Goal: Information Seeking & Learning: Learn about a topic

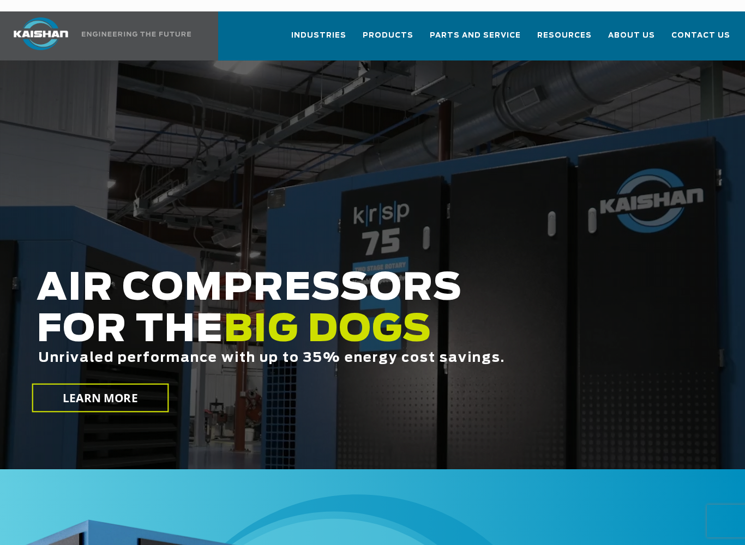
scroll to position [5, 0]
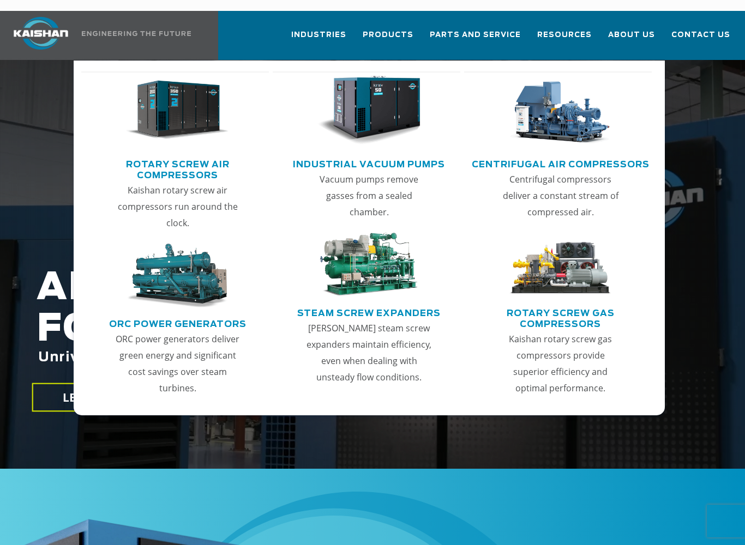
click at [143, 118] on img "Main menu" at bounding box center [177, 110] width 103 height 69
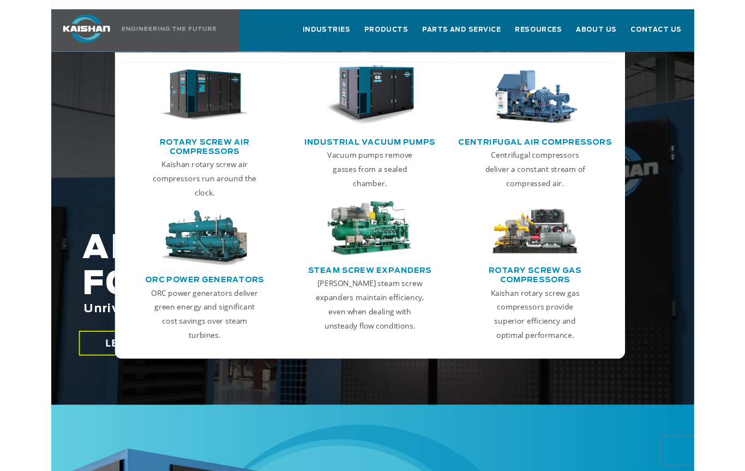
scroll to position [36, 0]
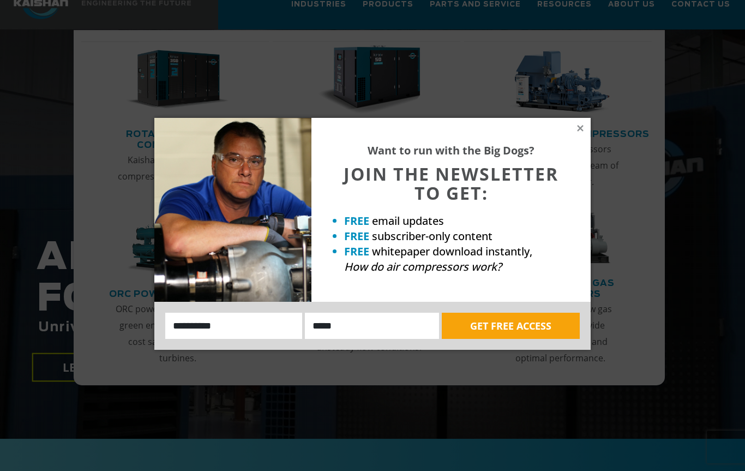
click at [579, 119] on div "Want to run with the Big Dogs? JOIN THE NEWSLETTER TO GET: FREE email updates F…" at bounding box center [450, 210] width 279 height 184
click at [584, 130] on icon at bounding box center [580, 128] width 10 height 10
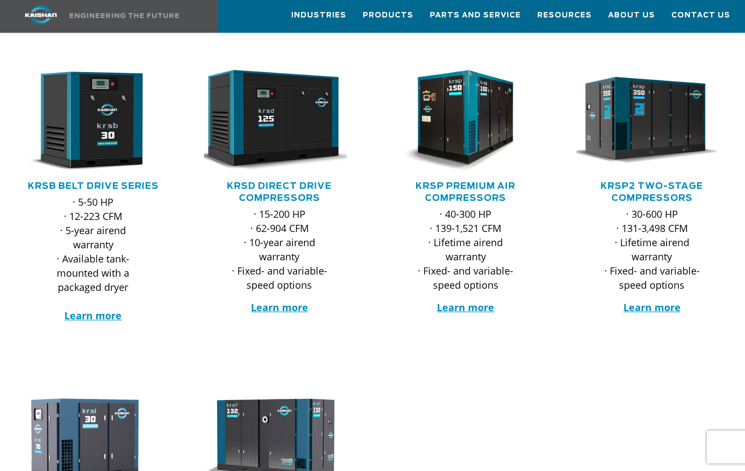
scroll to position [185, 0]
click at [92, 309] on strong "Learn more" at bounding box center [92, 315] width 57 height 13
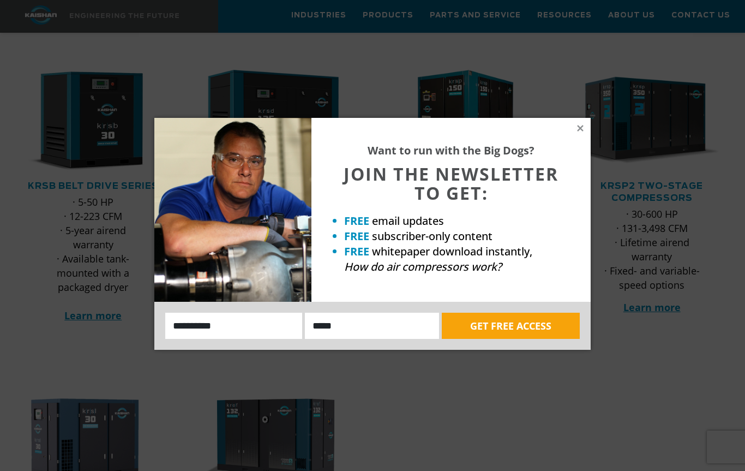
click at [576, 126] on icon at bounding box center [580, 128] width 10 height 10
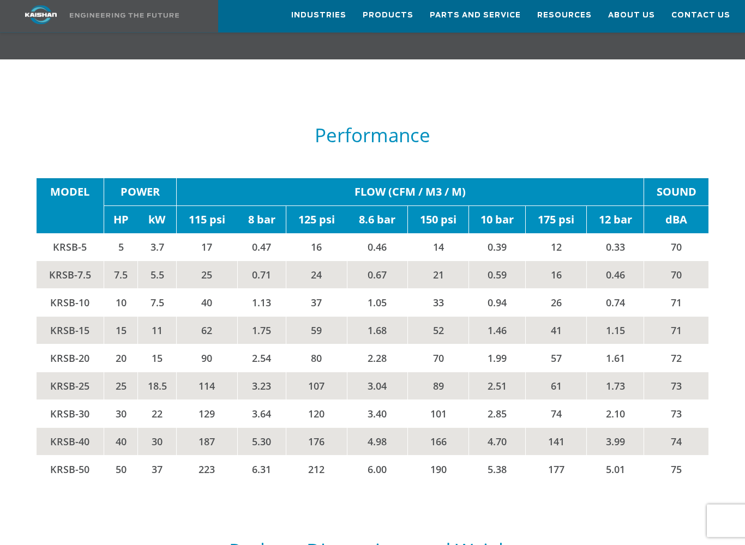
scroll to position [1553, 0]
click at [441, 288] on td "33" at bounding box center [438, 302] width 61 height 28
click at [439, 316] on td "52" at bounding box center [438, 330] width 61 height 28
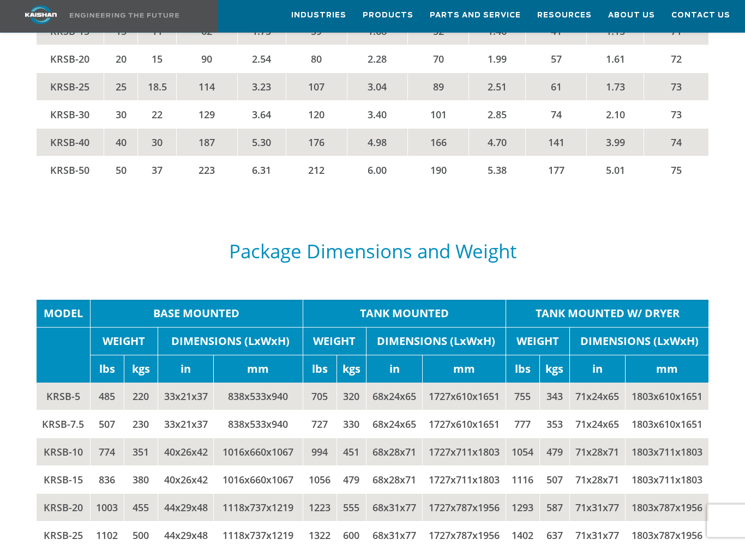
scroll to position [1852, 0]
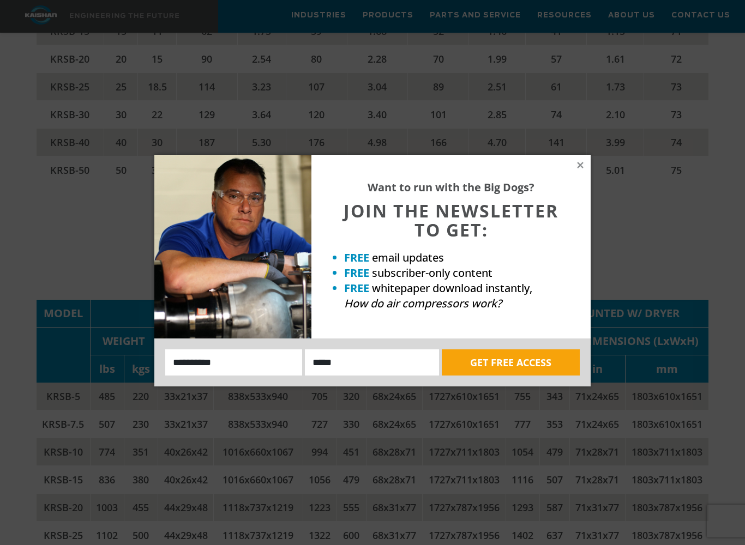
click at [585, 161] on div "Want to run with the Big Dogs? JOIN THE NEWSLETTER TO GET: FREE email updates F…" at bounding box center [450, 247] width 279 height 184
click at [583, 164] on icon at bounding box center [580, 165] width 10 height 10
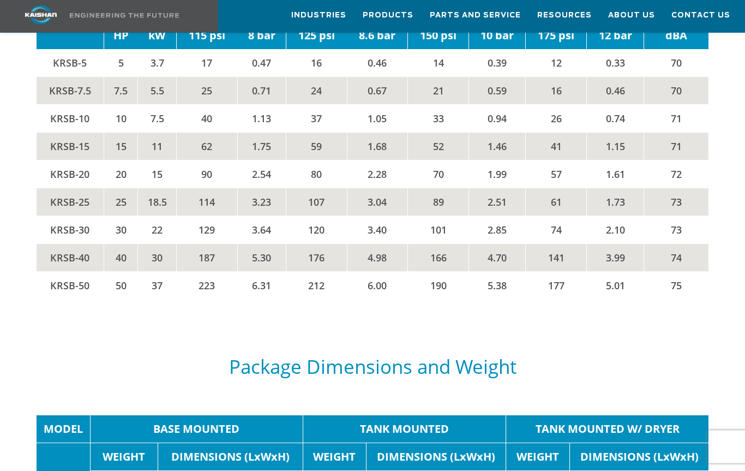
scroll to position [1730, 0]
